Goal: Task Accomplishment & Management: Manage account settings

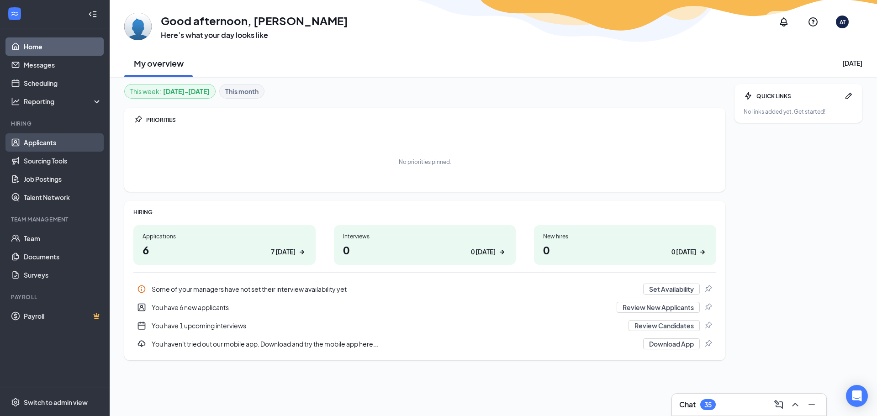
click at [47, 149] on link "Applicants" at bounding box center [63, 142] width 78 height 18
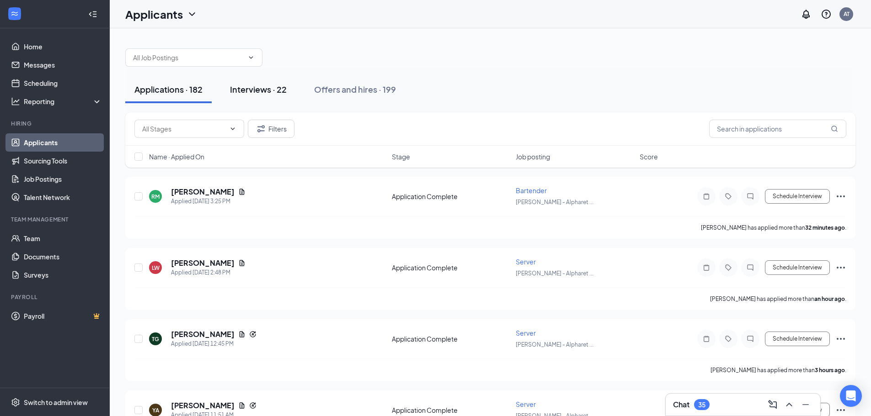
click at [257, 82] on button "Interviews · 22" at bounding box center [258, 89] width 75 height 27
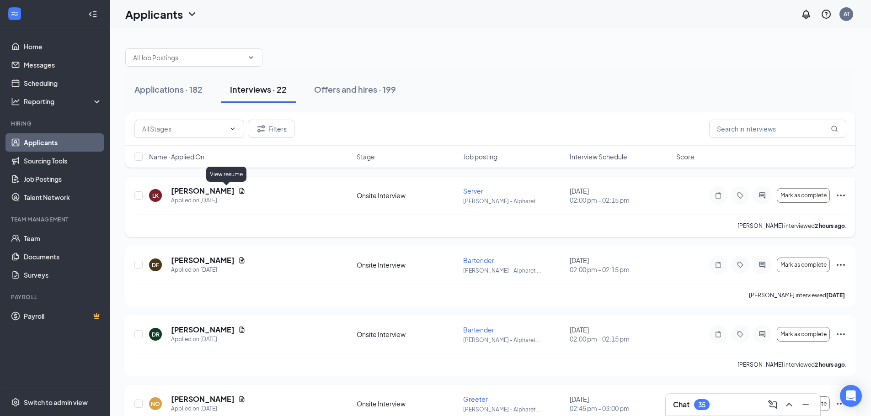
click at [238, 193] on icon "Document" at bounding box center [241, 190] width 7 height 7
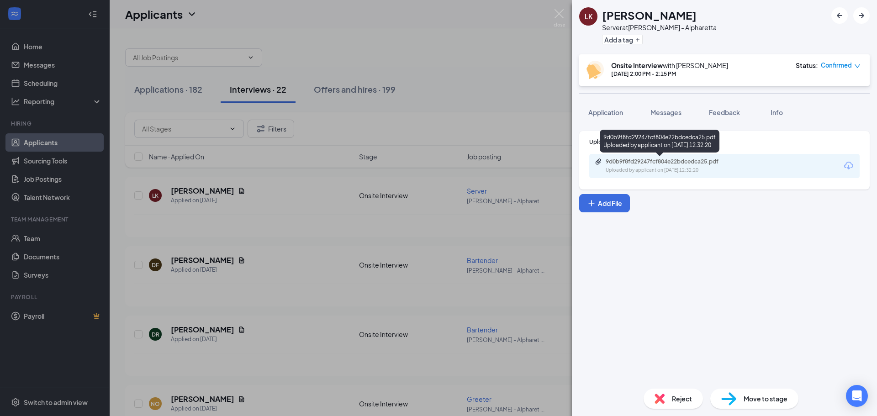
click at [651, 173] on div "Uploaded by applicant on [DATE] 12:32:20" at bounding box center [674, 170] width 137 height 7
drag, startPoint x: 357, startPoint y: 204, endPoint x: 351, endPoint y: 207, distance: 7.0
click at [353, 206] on div "[PERSON_NAME] Server at [PERSON_NAME] - Alpharetta Add a tag Onsite Interview w…" at bounding box center [438, 208] width 877 height 416
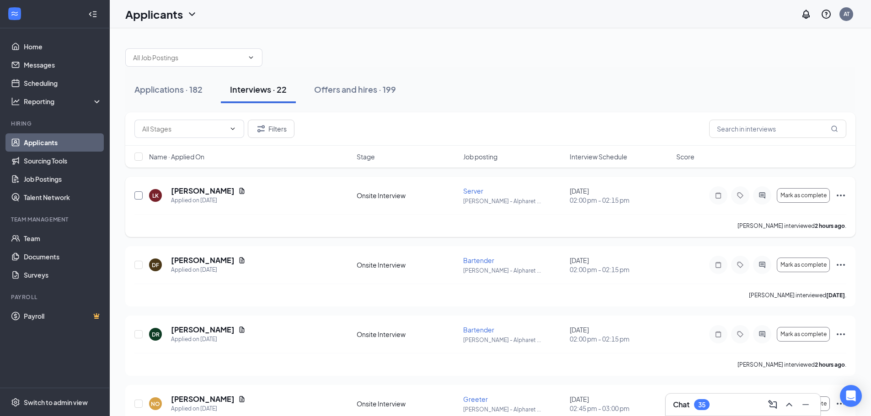
click at [138, 193] on input "checkbox" at bounding box center [138, 195] width 8 height 8
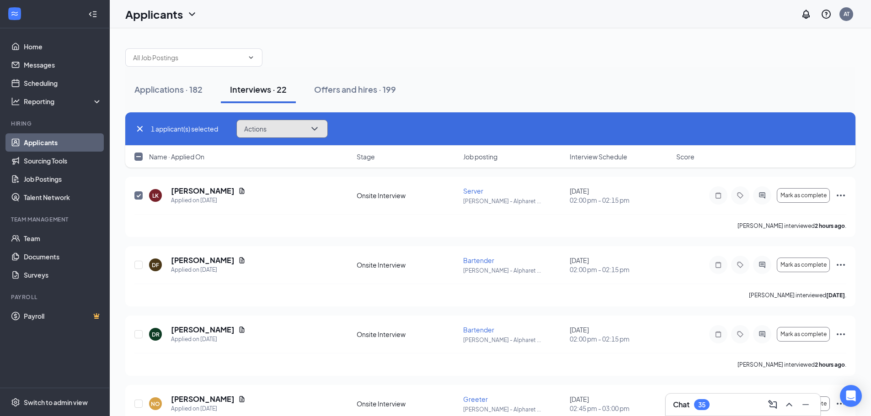
click at [283, 123] on button "Actions" at bounding box center [281, 129] width 91 height 18
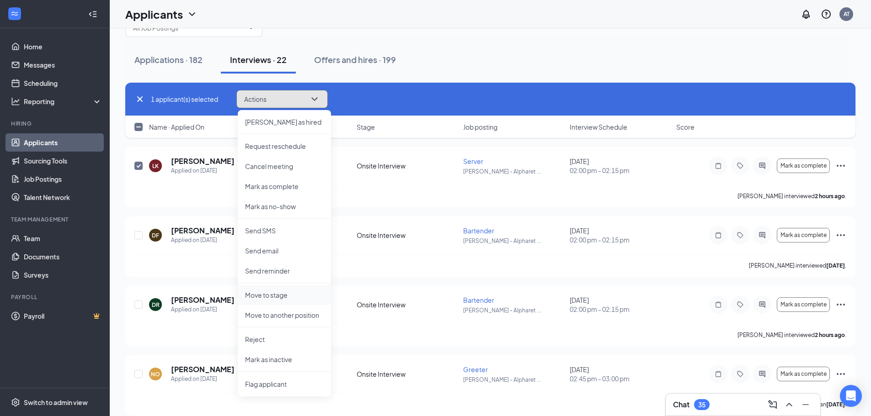
scroll to position [46, 0]
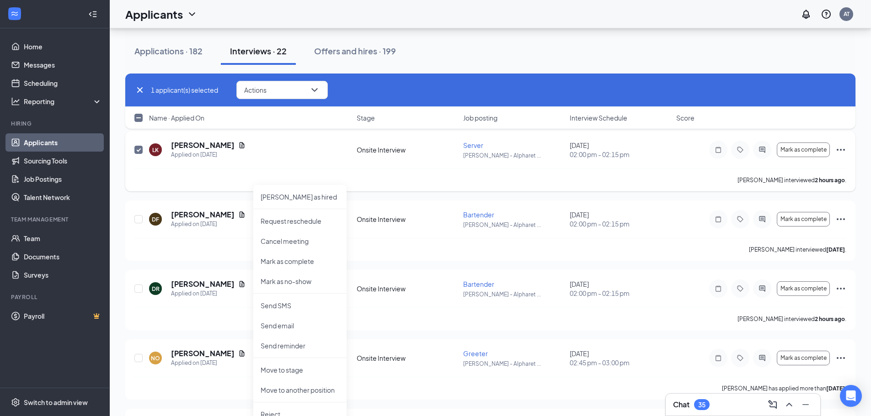
click at [321, 149] on div "[PERSON_NAME] Applied on [DATE]" at bounding box center [250, 149] width 202 height 19
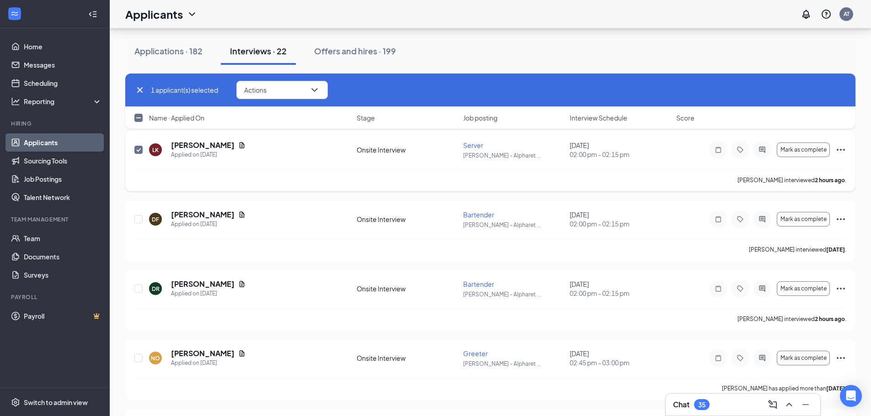
click at [844, 150] on icon "Ellipses" at bounding box center [840, 150] width 8 height 2
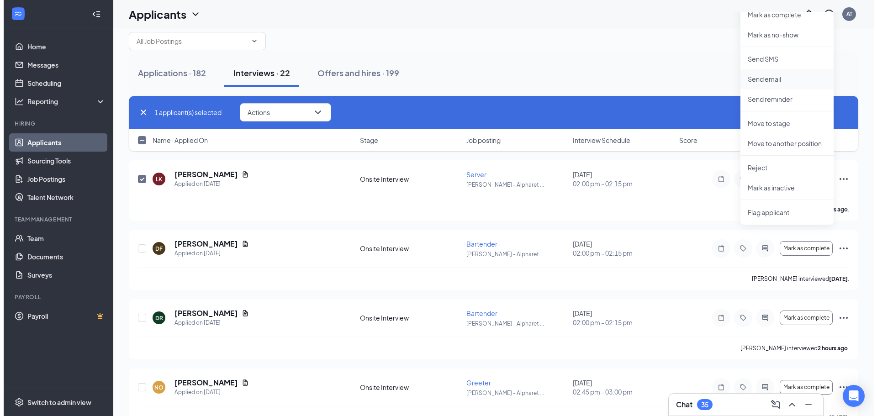
scroll to position [0, 0]
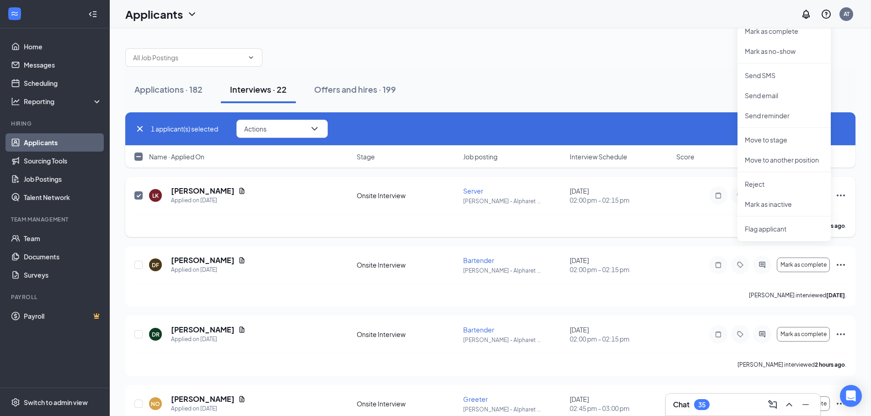
drag, startPoint x: 333, startPoint y: 204, endPoint x: 309, endPoint y: 206, distance: 24.3
click at [320, 206] on div "[PERSON_NAME] Applied on [DATE] Onsite Interview Server [PERSON_NAME] - Alphare…" at bounding box center [490, 200] width 712 height 28
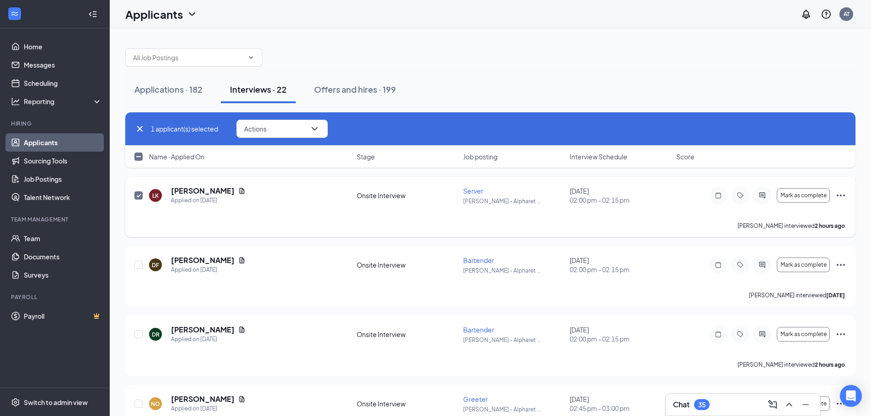
click at [286, 205] on div "[PERSON_NAME] Applied on [DATE]" at bounding box center [250, 195] width 202 height 19
drag, startPoint x: 236, startPoint y: 191, endPoint x: 221, endPoint y: 191, distance: 15.5
click at [235, 191] on div "[PERSON_NAME] Applied on [DATE]" at bounding box center [250, 195] width 202 height 19
click at [181, 191] on h5 "[PERSON_NAME]" at bounding box center [203, 191] width 64 height 10
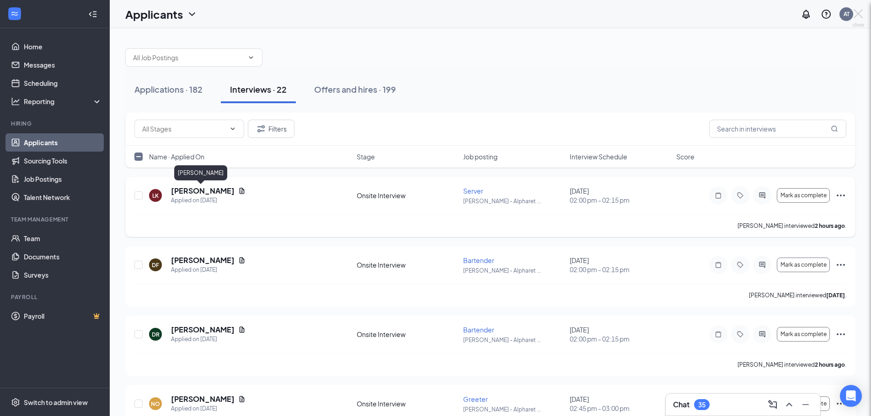
checkbox input "false"
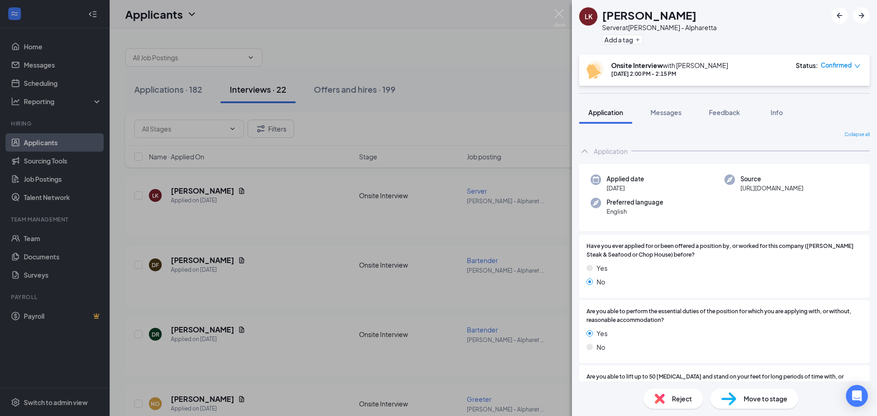
click at [739, 403] on div "Move to stage" at bounding box center [755, 399] width 88 height 20
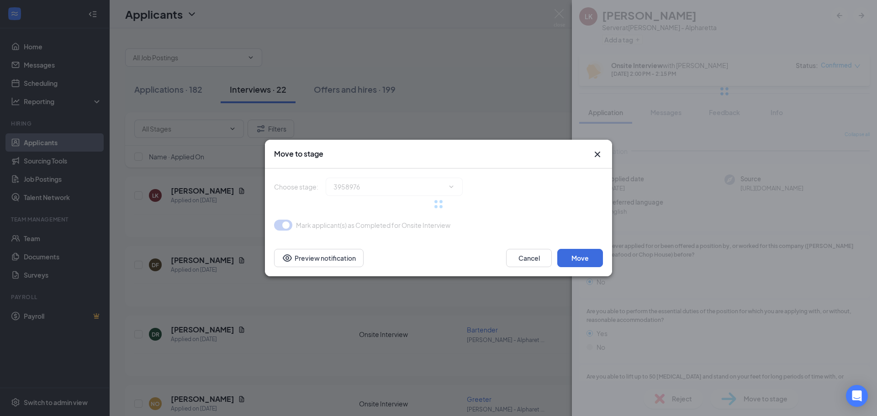
type input "Optional 2nd Interview (next stage)"
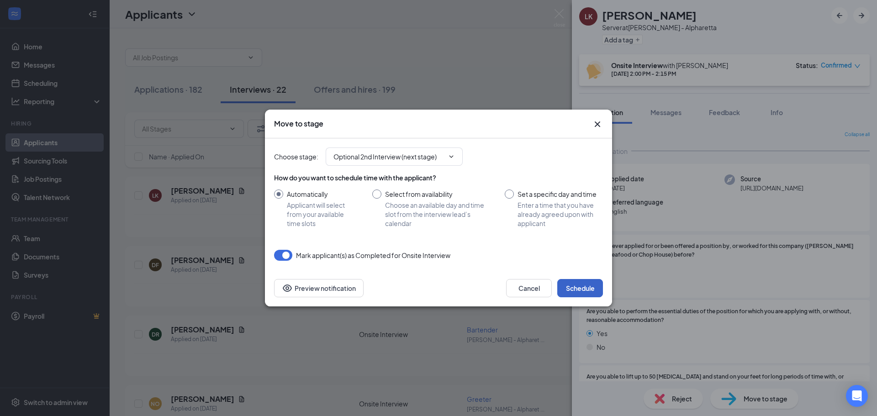
click at [585, 295] on button "Schedule" at bounding box center [581, 288] width 46 height 18
